Goal: Task Accomplishment & Management: Manage account settings

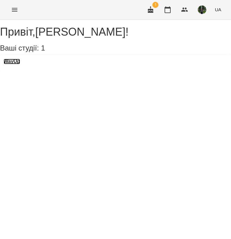
click at [20, 64] on h3 "WayUp" at bounding box center [12, 61] width 16 height 5
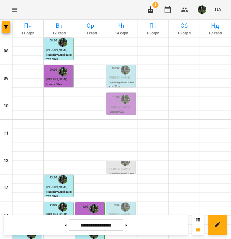
click at [114, 77] on span "[PERSON_NAME]" at bounding box center [119, 77] width 21 height 3
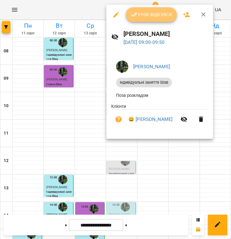
click at [150, 13] on span "Урок відбувся" at bounding box center [151, 14] width 41 height 7
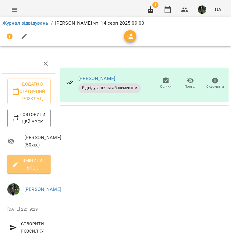
click at [36, 168] on span "Змінити урок" at bounding box center [28, 164] width 33 height 15
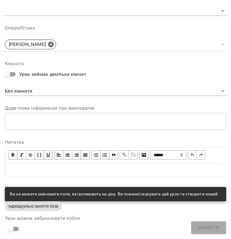
scroll to position [289, 0]
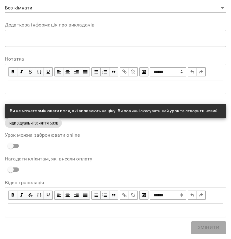
click at [90, 93] on div "**********" at bounding box center [115, 79] width 221 height 30
click at [90, 92] on div "Edit text" at bounding box center [115, 87] width 220 height 13
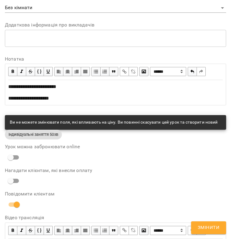
click at [214, 228] on span "Змінити" at bounding box center [208, 228] width 22 height 8
